Goal: Find specific page/section: Find specific page/section

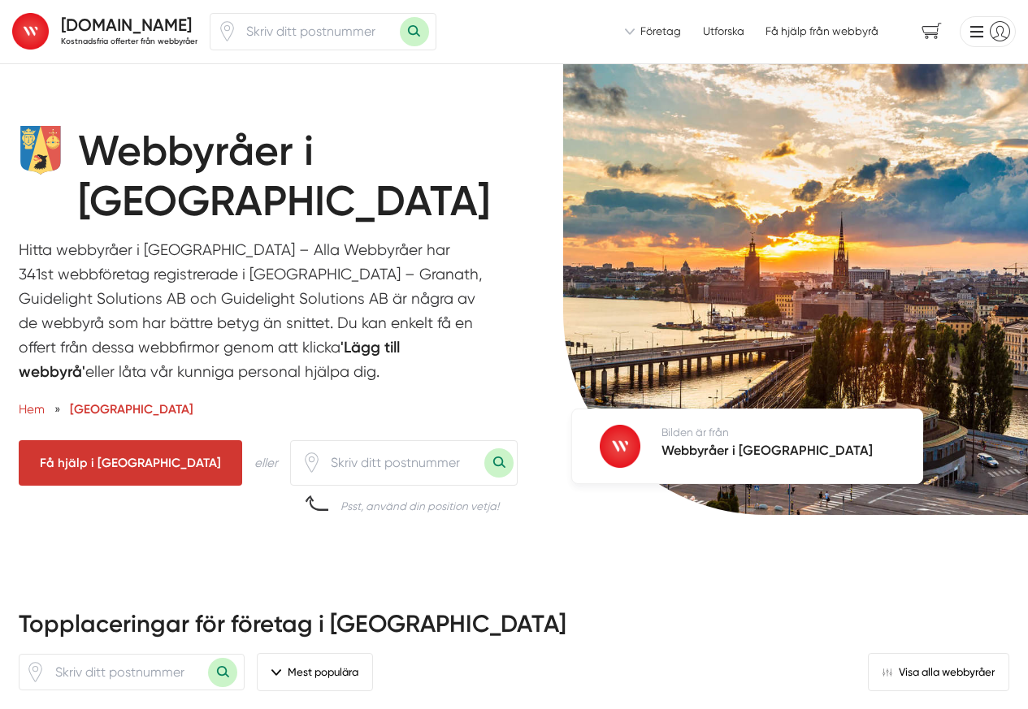
click at [211, 380] on p "Hitta webbyråer i [GEOGRAPHIC_DATA] – Alla Webbyråer har 341st webbföretag regi…" at bounding box center [252, 315] width 467 height 154
